Goal: Transaction & Acquisition: Purchase product/service

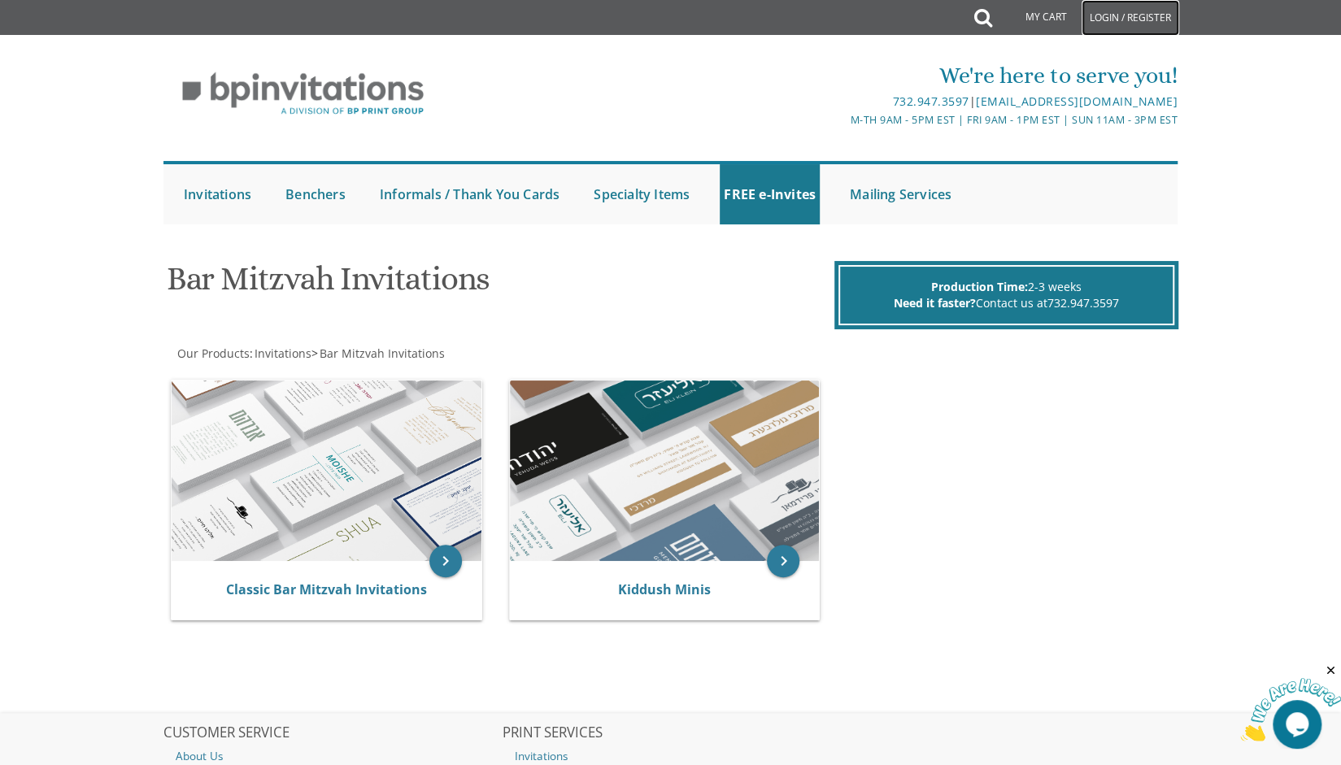
click at [1123, 27] on link "Login / Register" at bounding box center [1131, 18] width 98 height 36
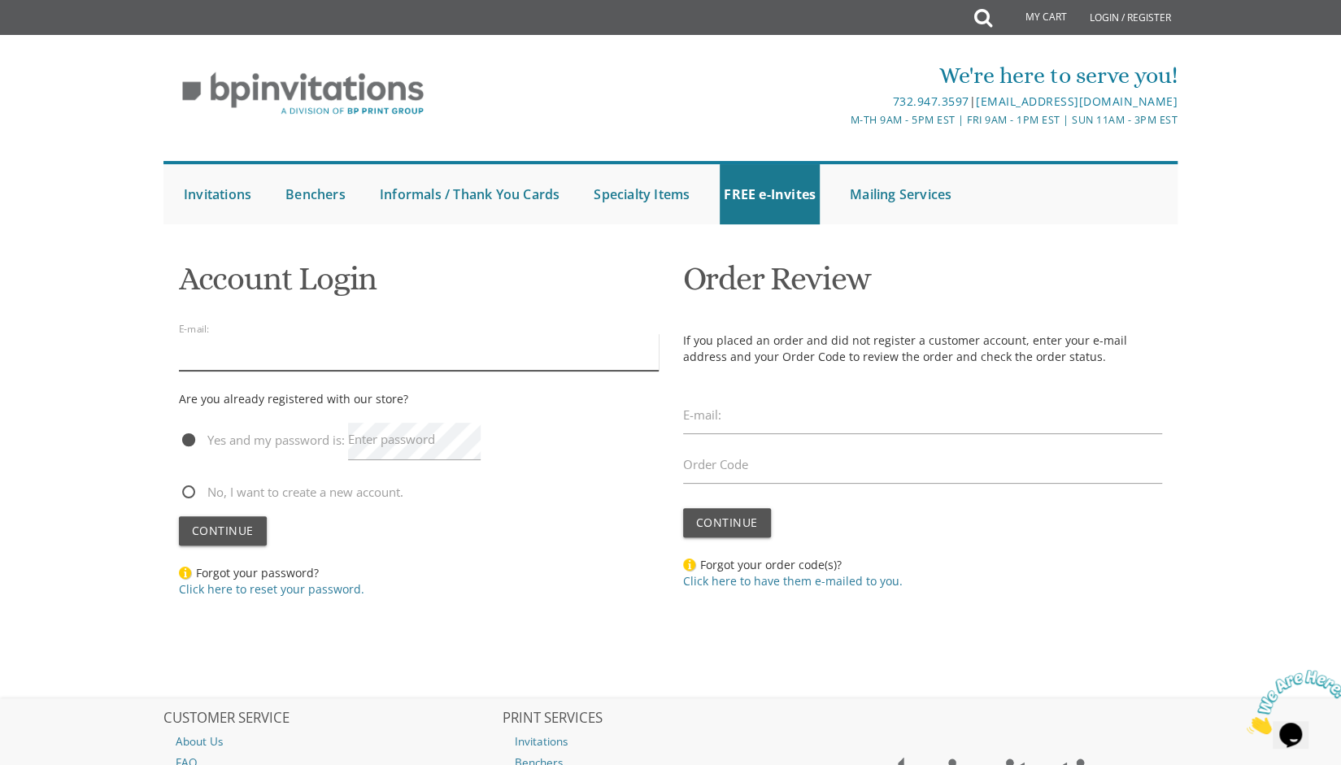
click at [365, 348] on input "email" at bounding box center [419, 351] width 480 height 37
type input "smalitzky@gmail.com"
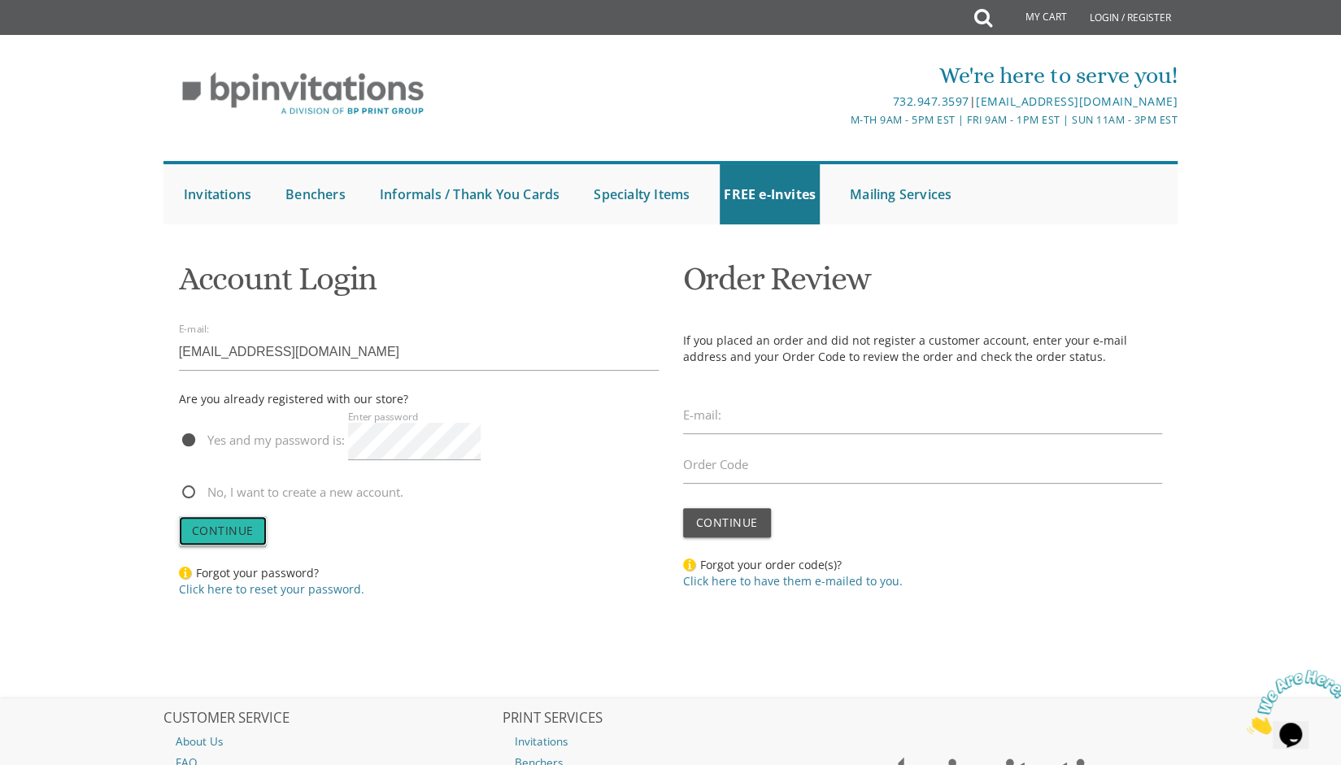
click at [215, 533] on span "Continue" at bounding box center [223, 530] width 62 height 15
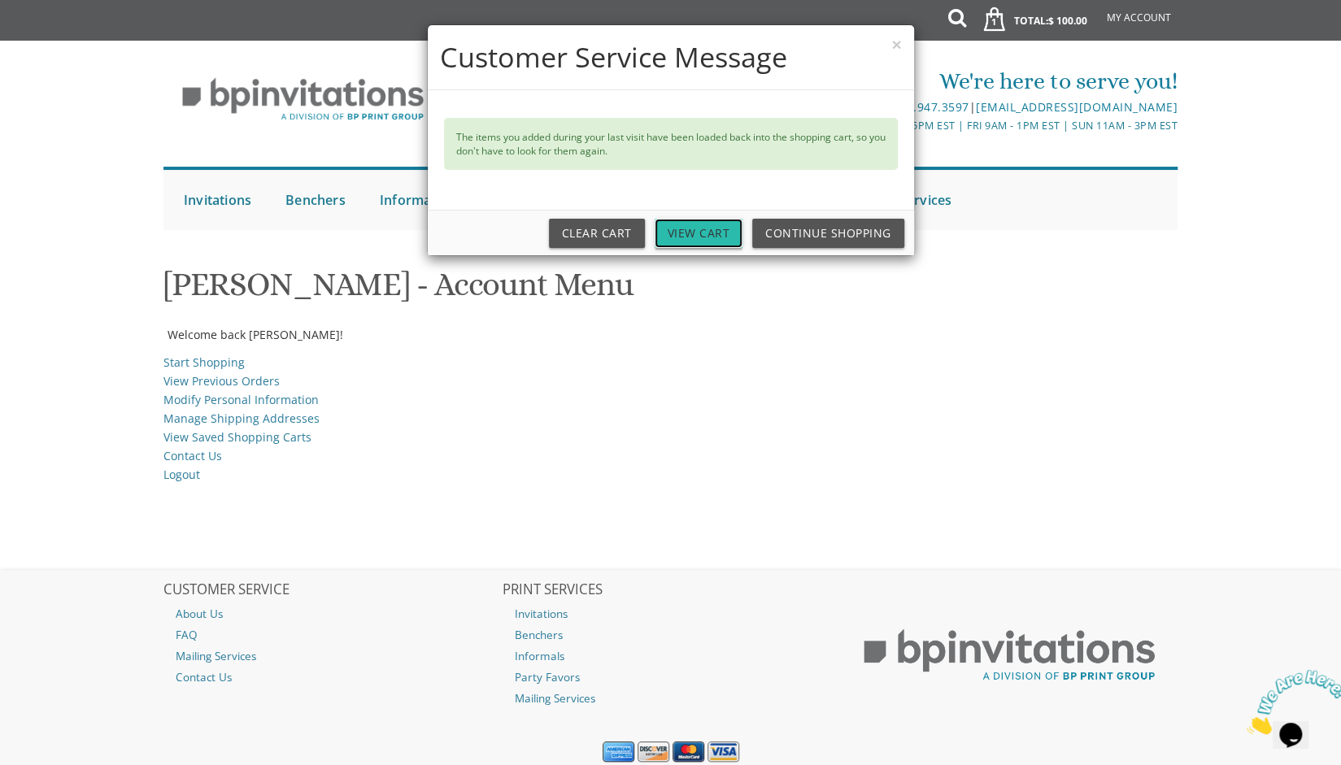
click at [691, 229] on link "View Cart" at bounding box center [699, 233] width 89 height 29
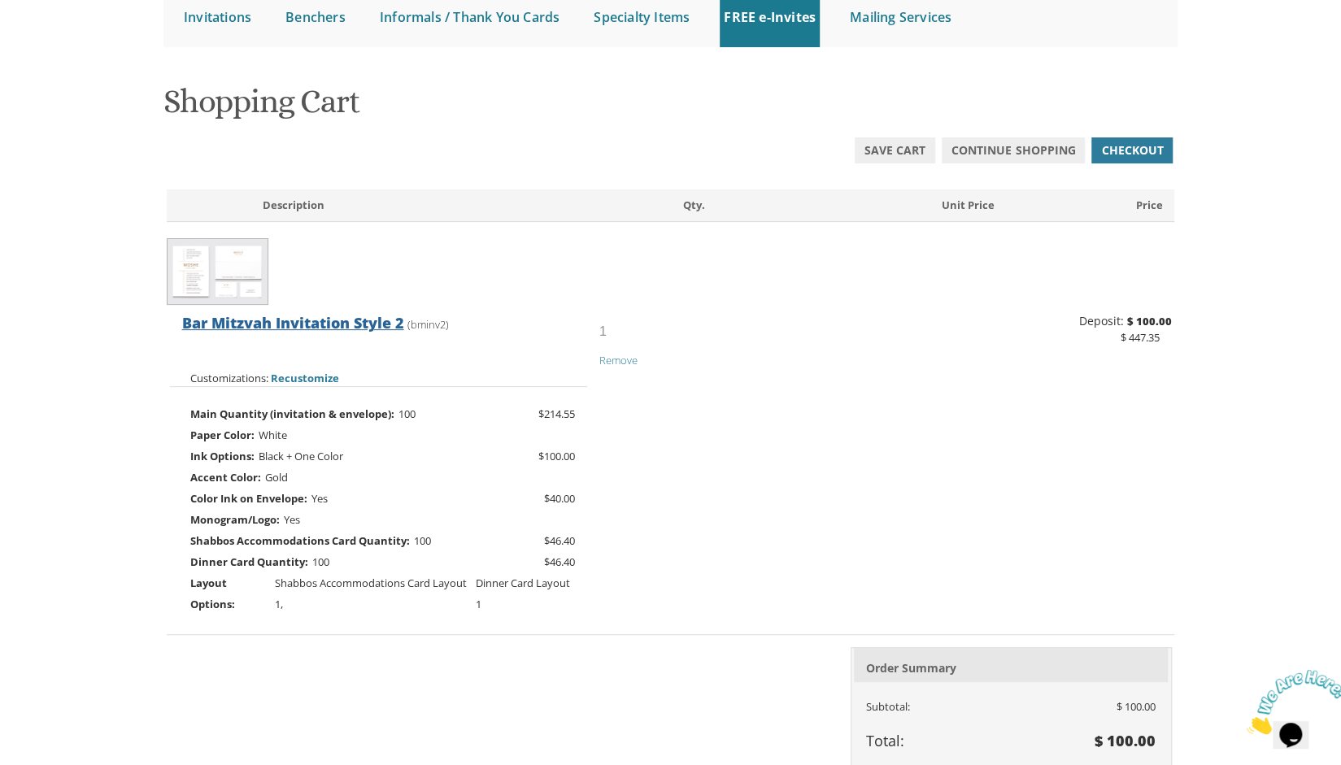
scroll to position [181, 0]
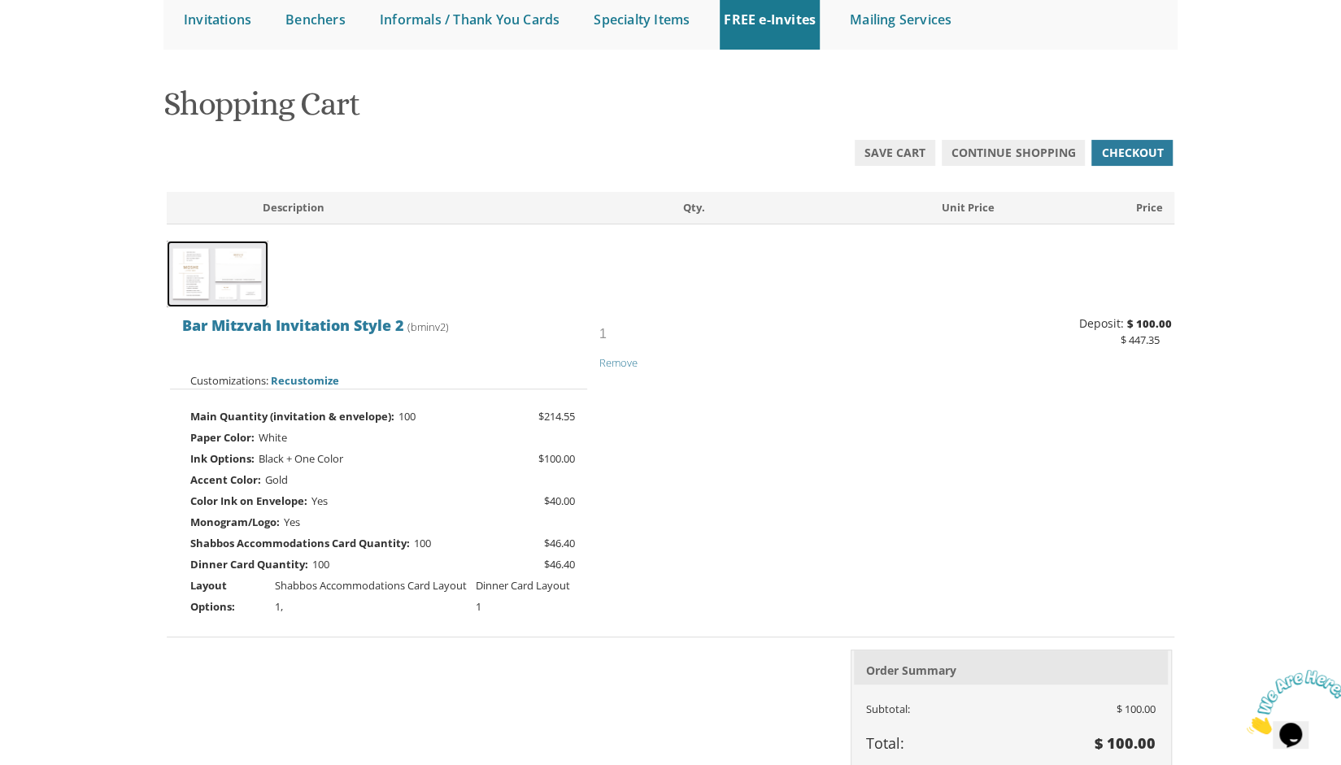
click at [228, 260] on img at bounding box center [218, 275] width 102 height 68
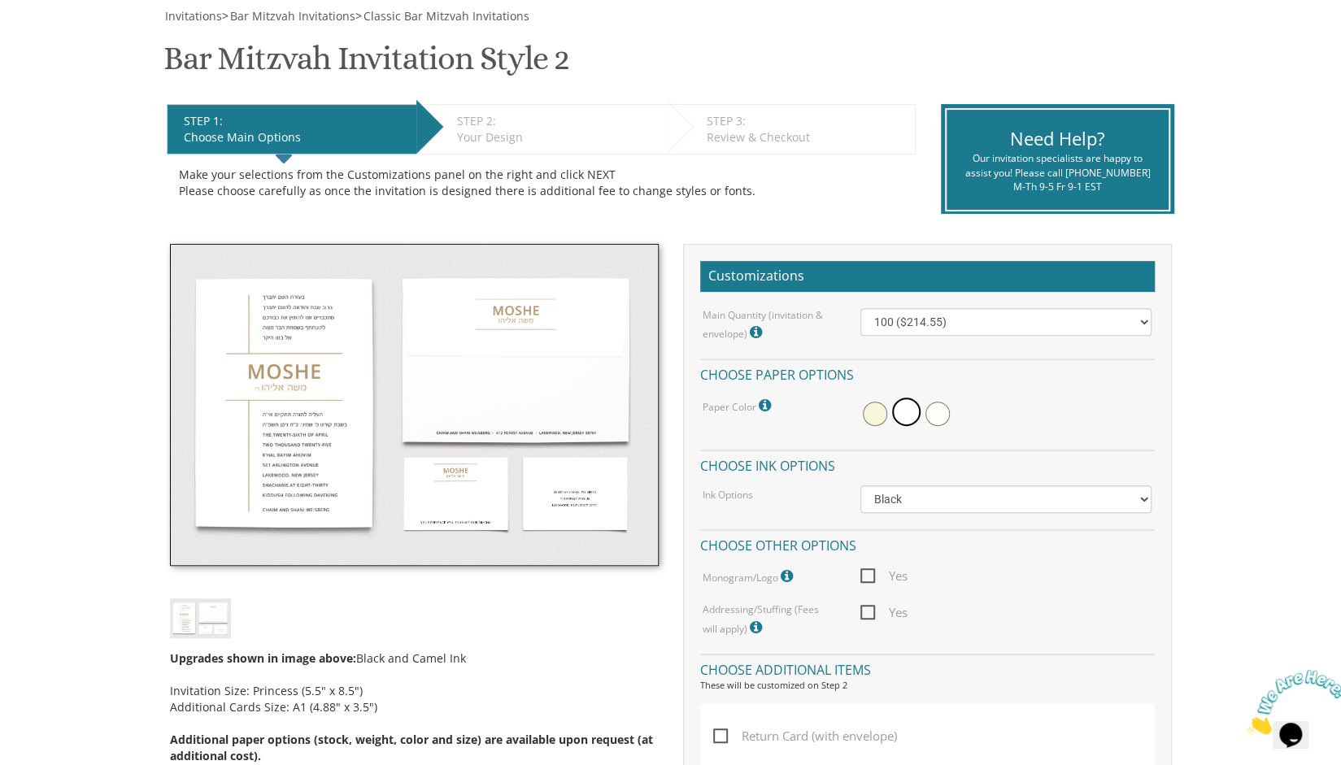
scroll to position [242, 0]
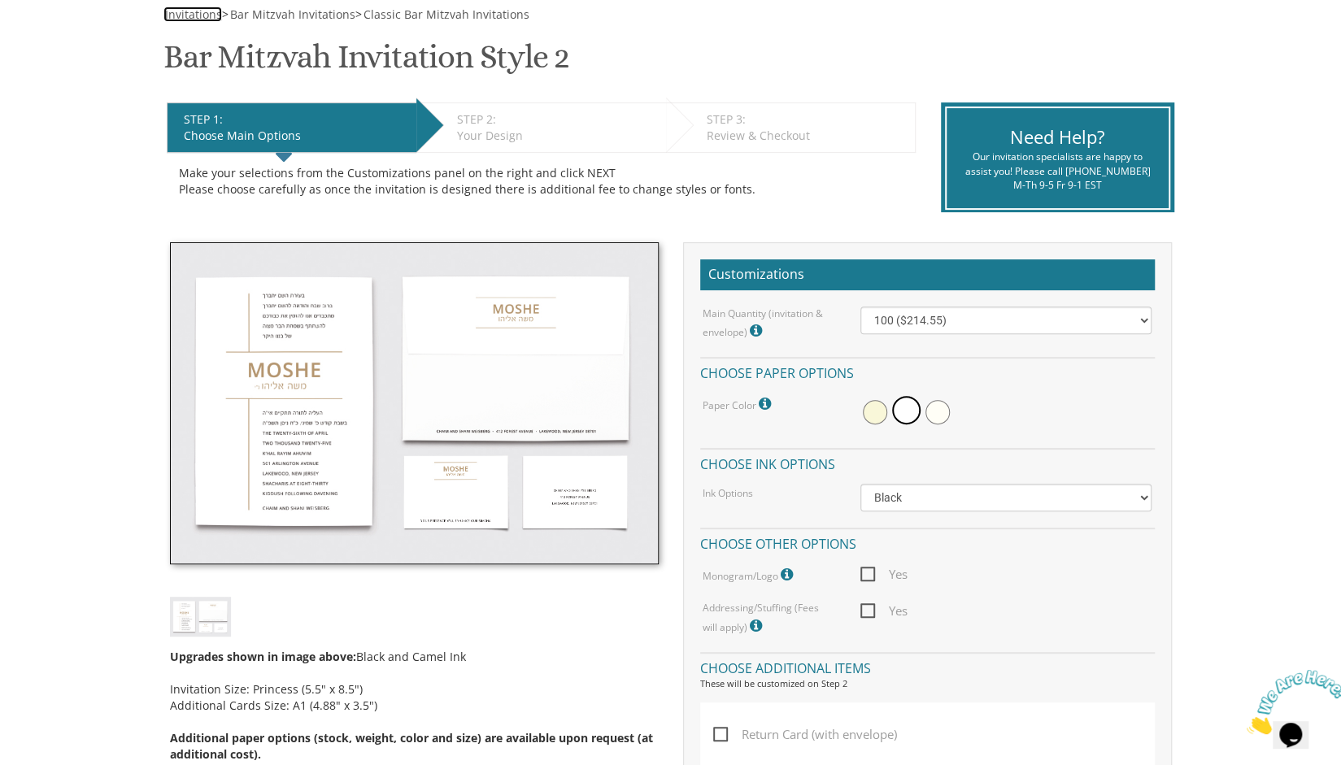
click at [192, 19] on span "Invitations" at bounding box center [193, 14] width 57 height 15
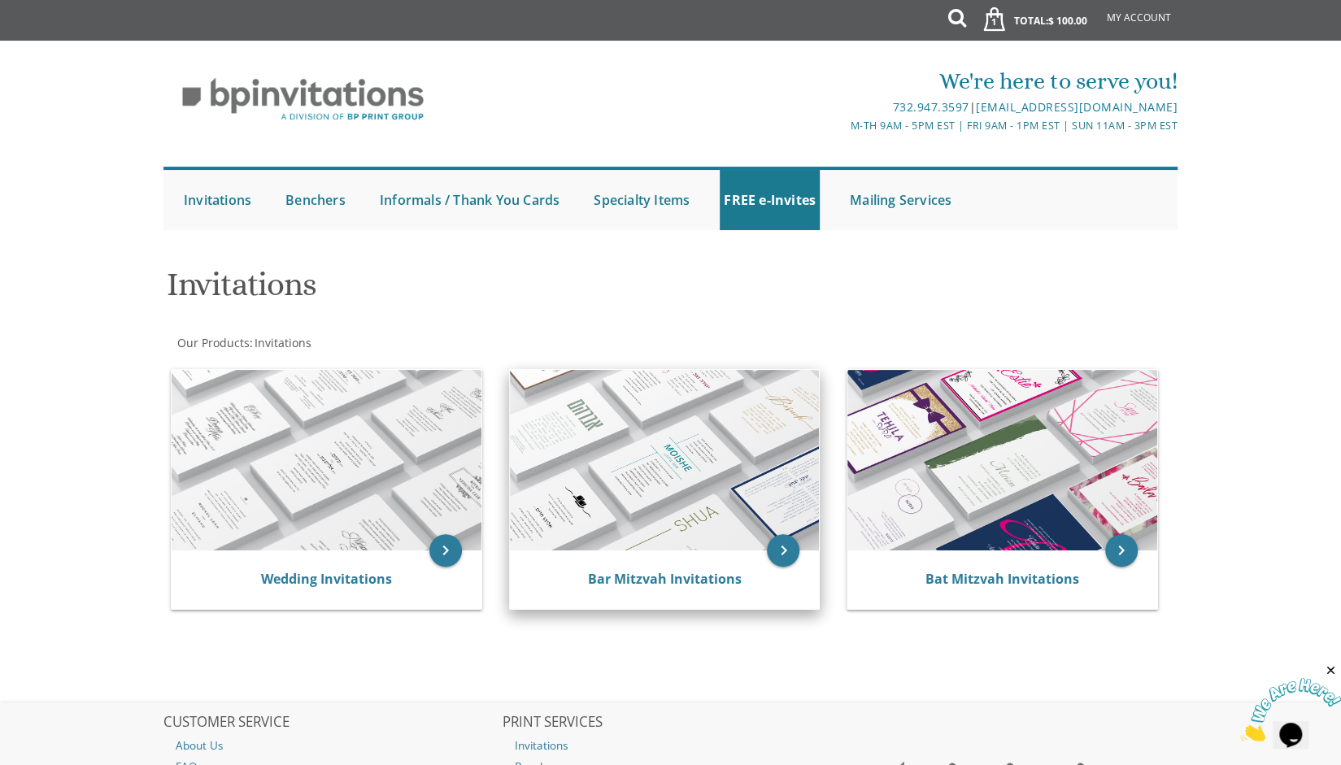
click at [731, 474] on img at bounding box center [665, 460] width 310 height 181
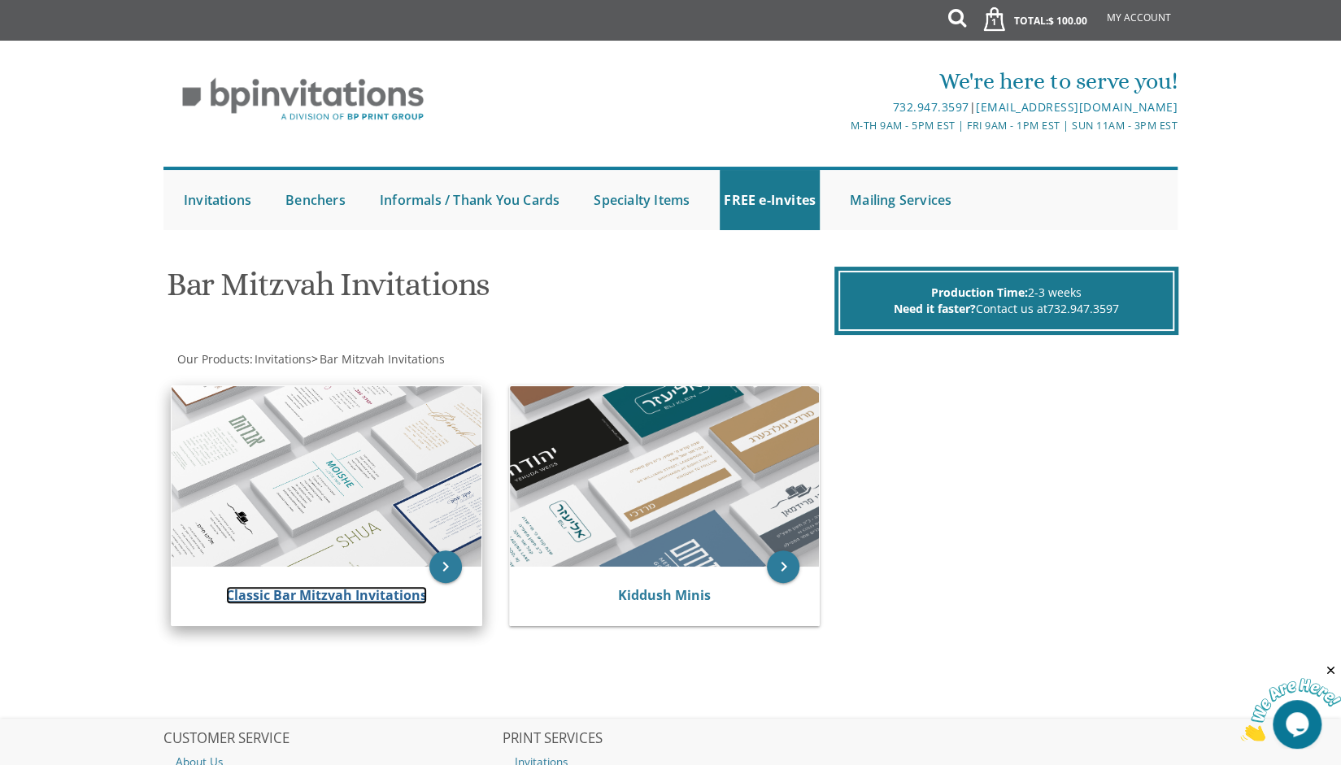
click at [317, 603] on link "Classic Bar Mitzvah Invitations" at bounding box center [326, 595] width 201 height 18
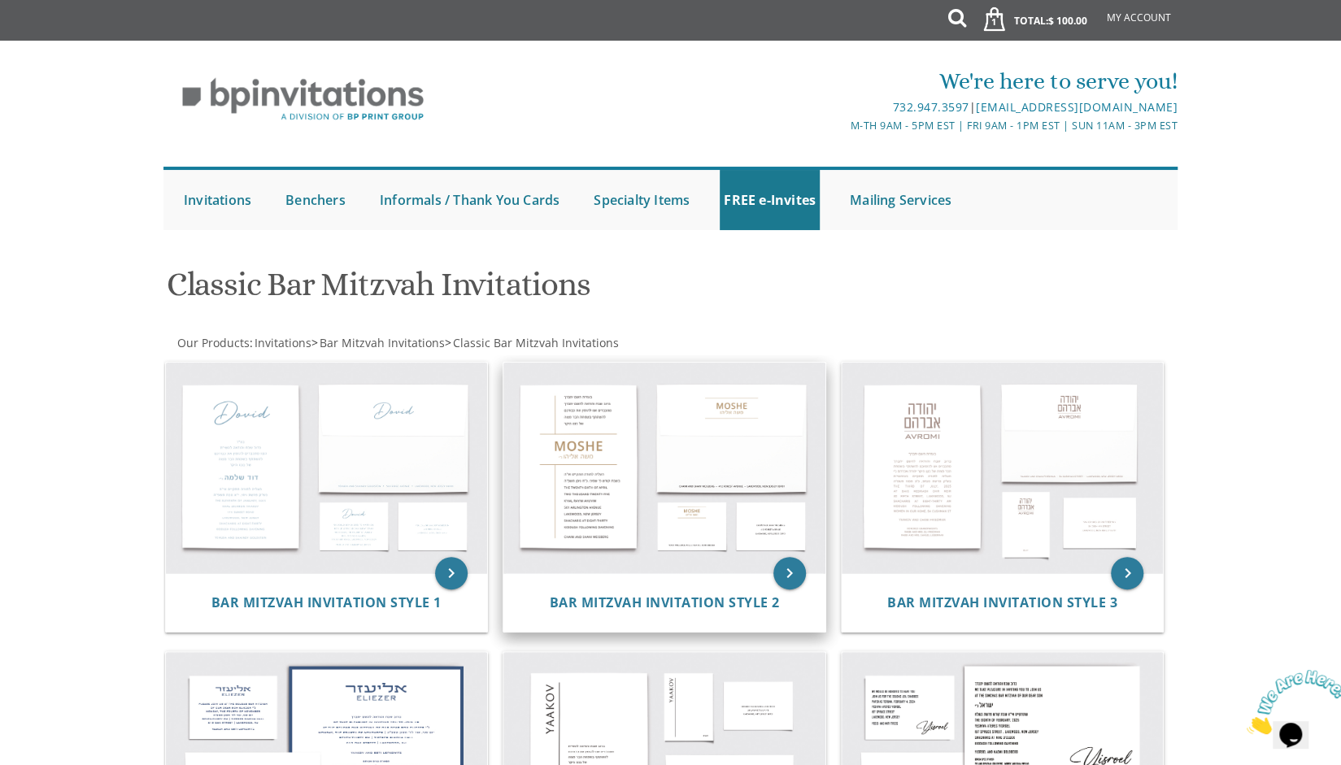
click at [719, 480] on img at bounding box center [664, 468] width 322 height 211
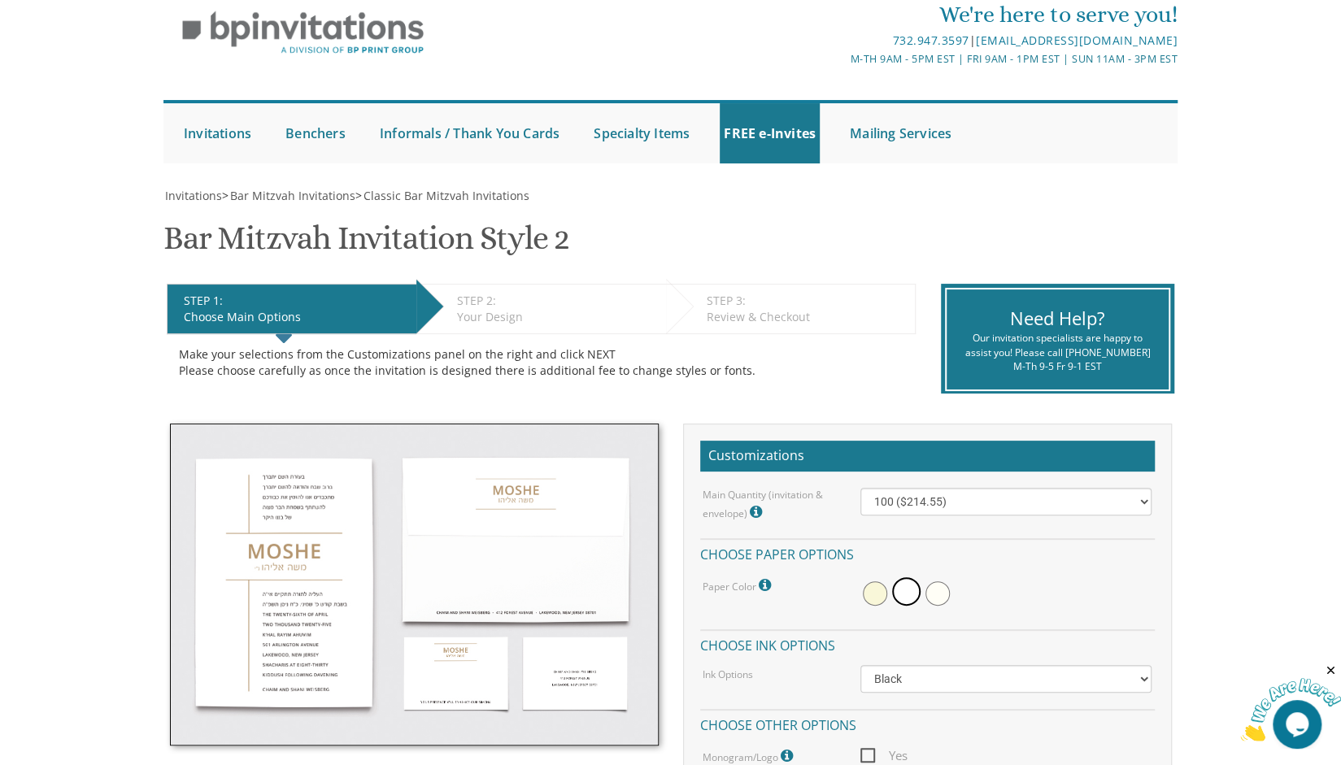
scroll to position [68, 0]
